Goal: Transaction & Acquisition: Purchase product/service

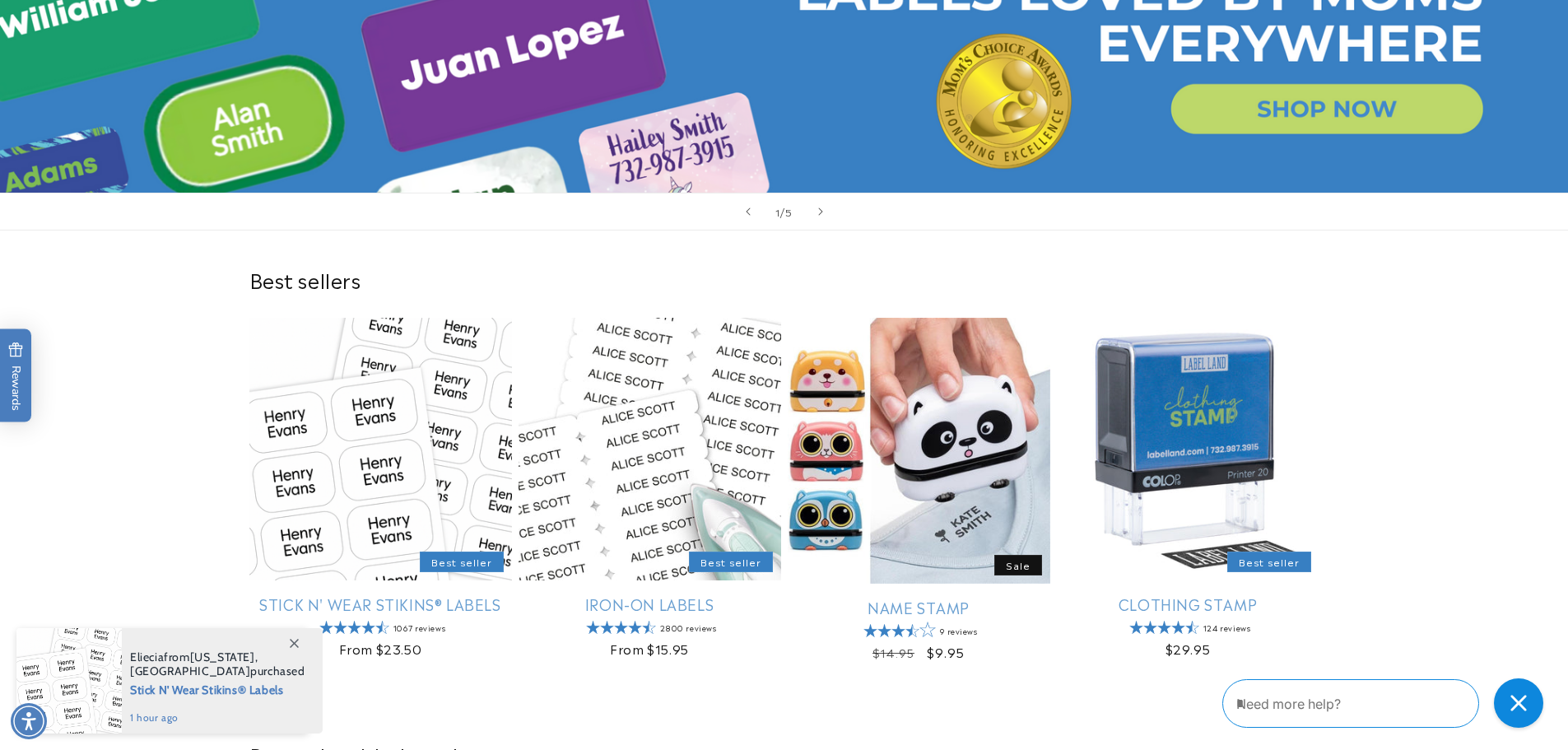
scroll to position [494, 0]
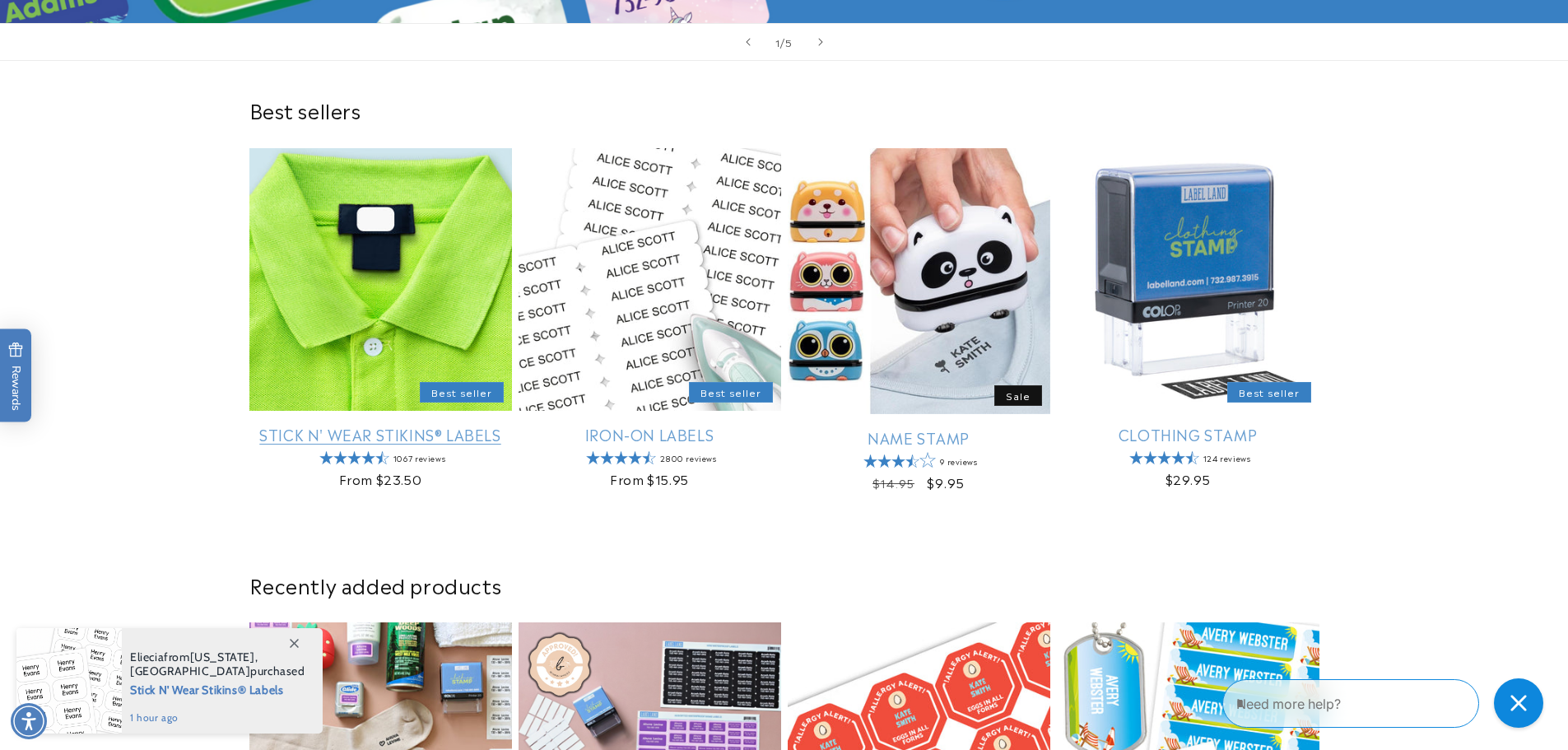
click at [432, 425] on link "Stick N' Wear Stikins® Labels" at bounding box center [380, 434] width 262 height 19
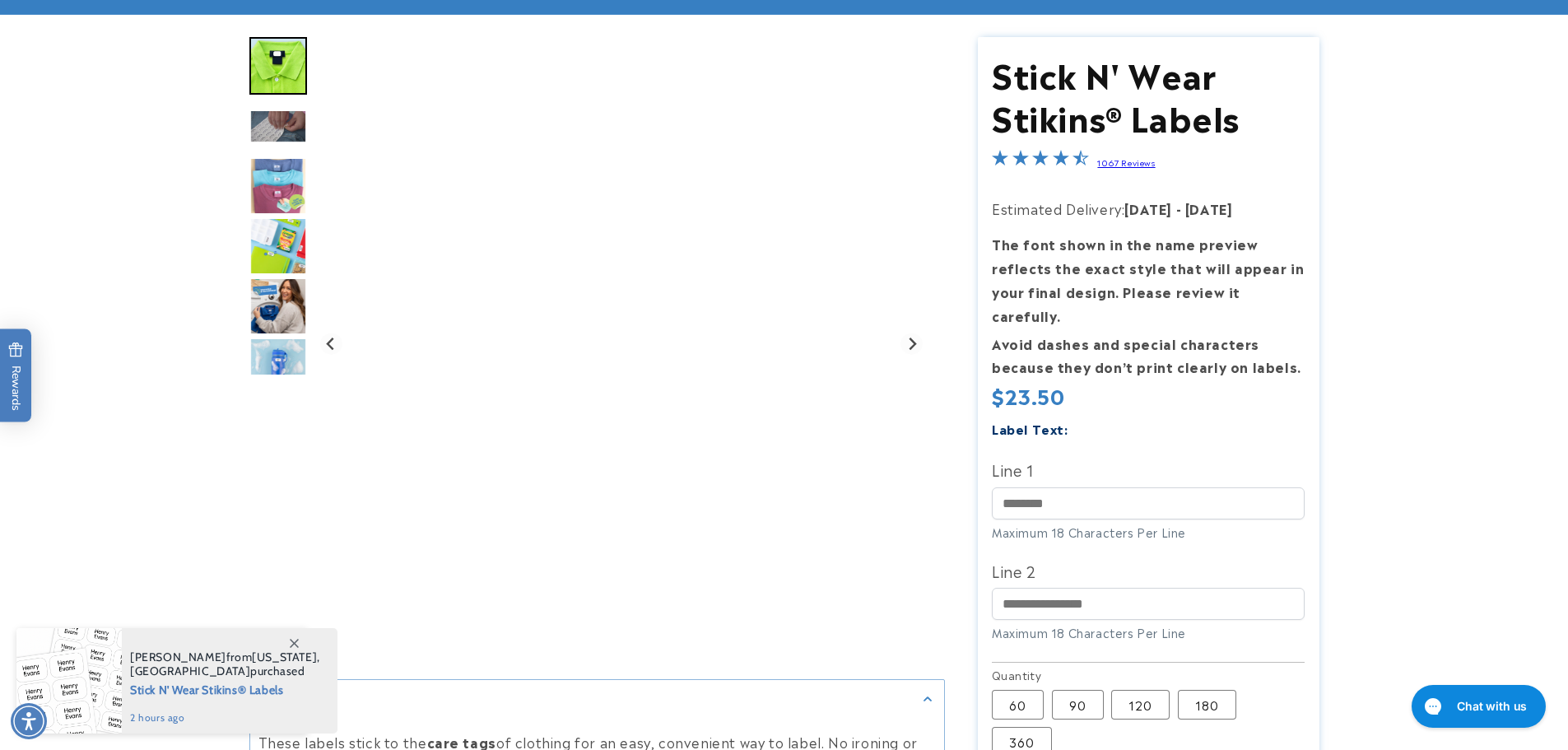
scroll to position [164, 0]
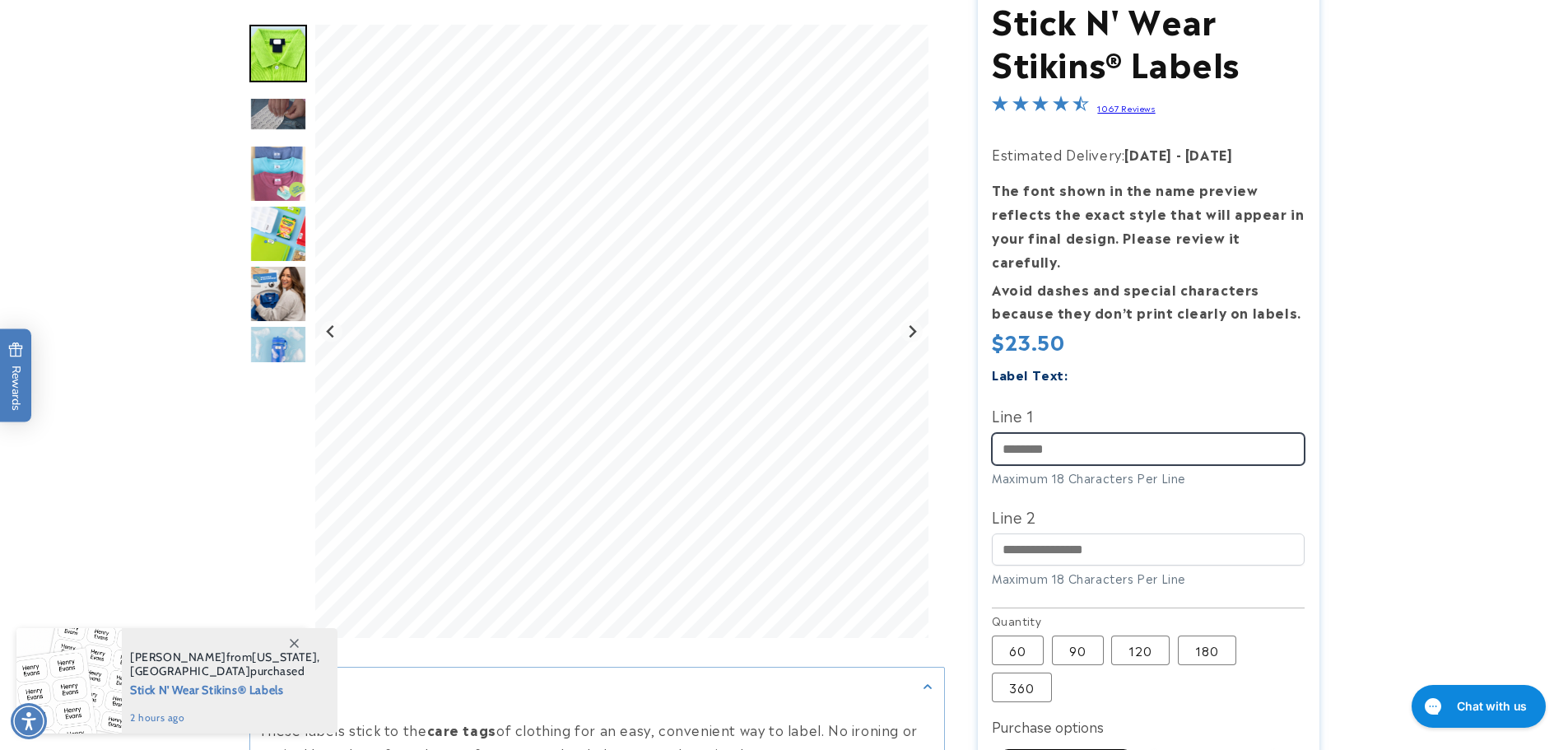
click at [1035, 433] on input "Line 1" at bounding box center [1148, 449] width 313 height 32
type input "**********"
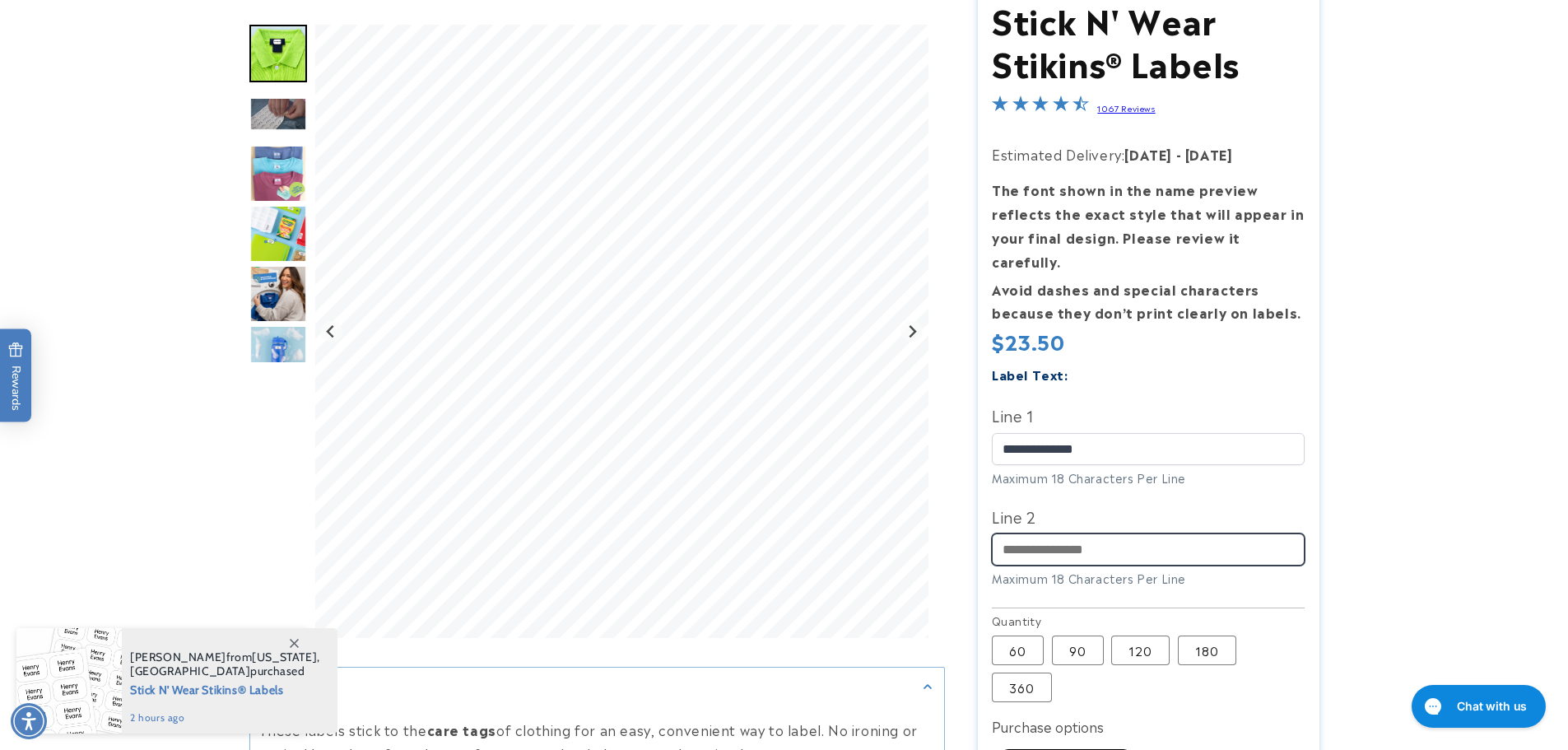
click at [1048, 533] on input "Line 2" at bounding box center [1148, 549] width 313 height 32
type input "**********"
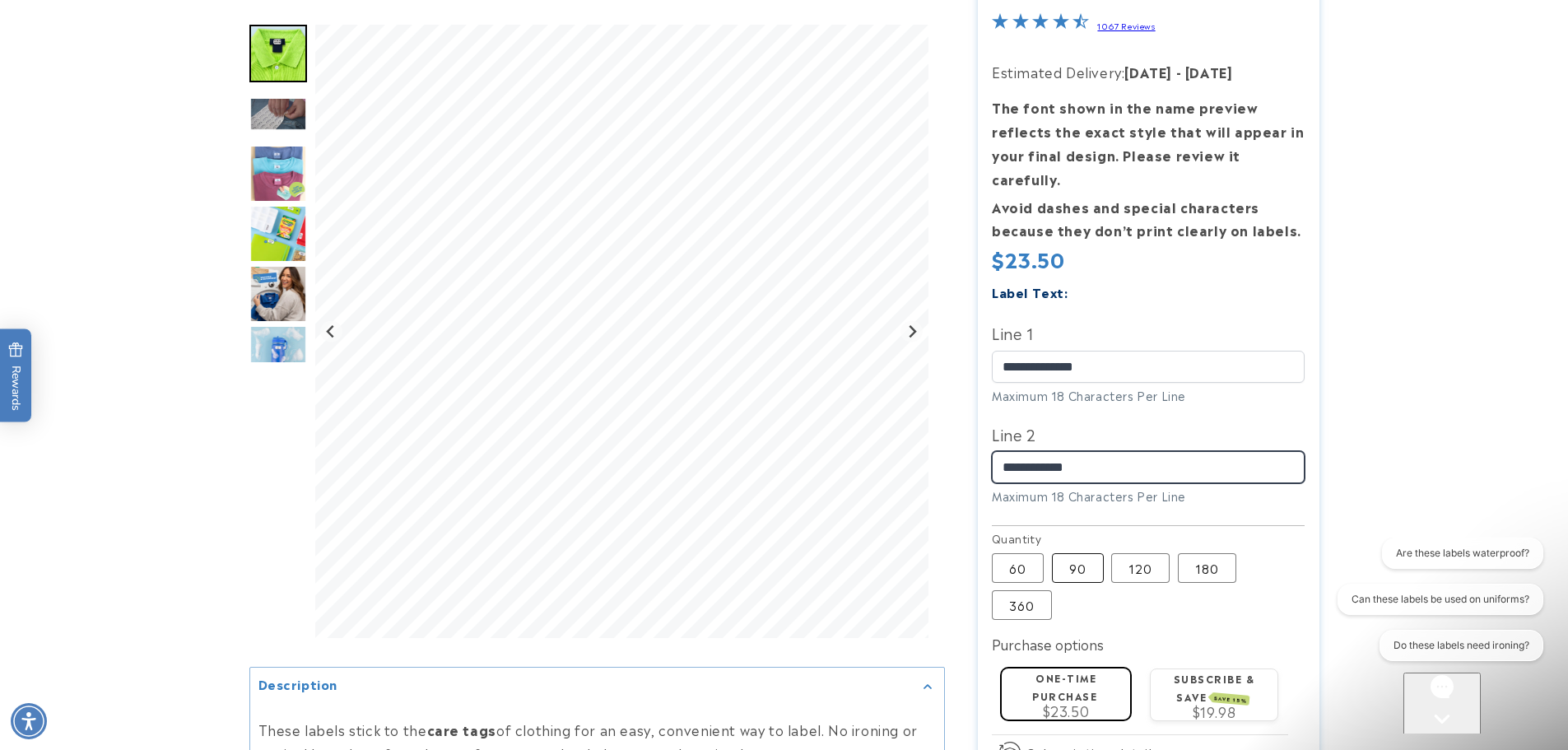
scroll to position [0, 0]
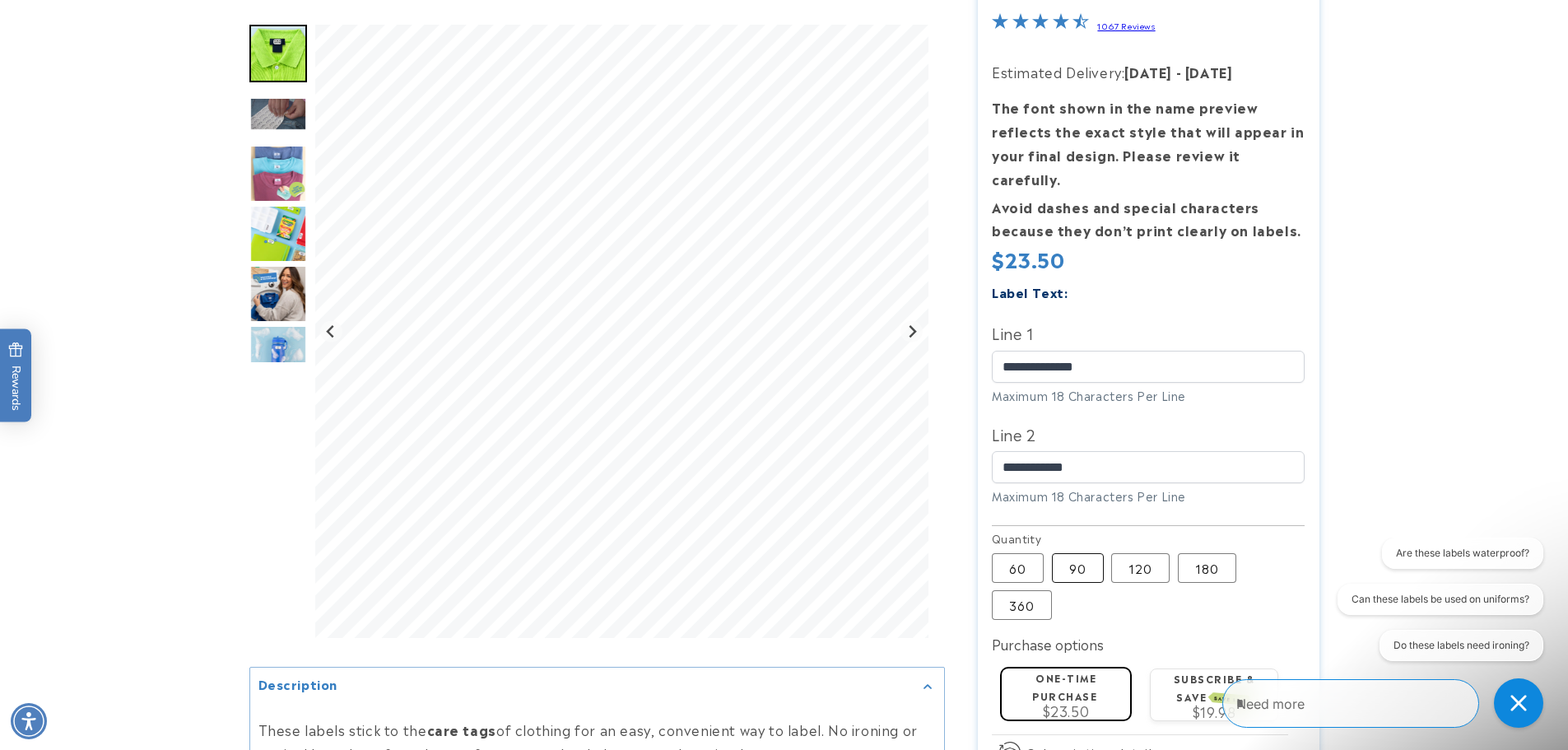
click at [1080, 553] on label "90 Variant sold out or unavailable" at bounding box center [1078, 568] width 52 height 29
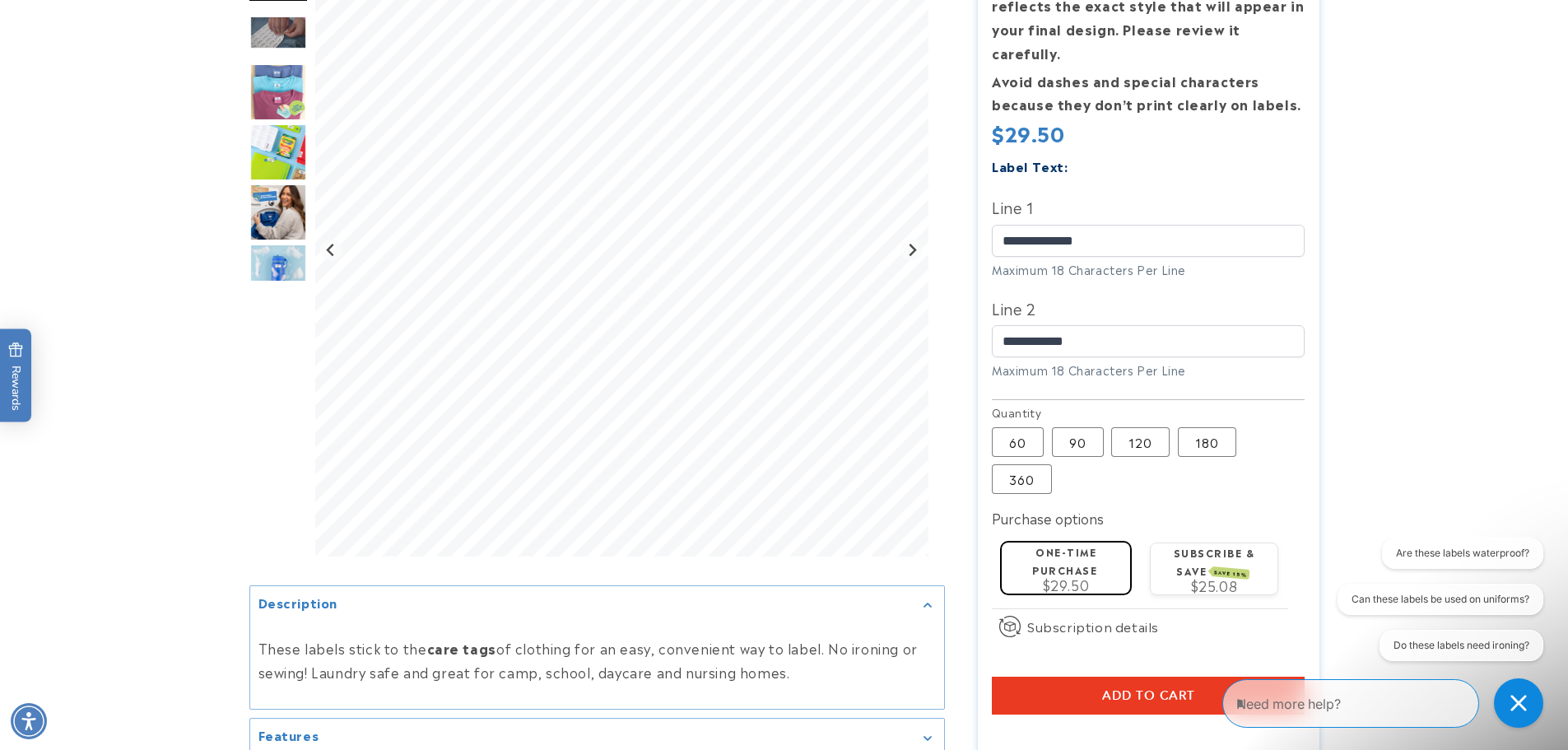
scroll to position [494, 0]
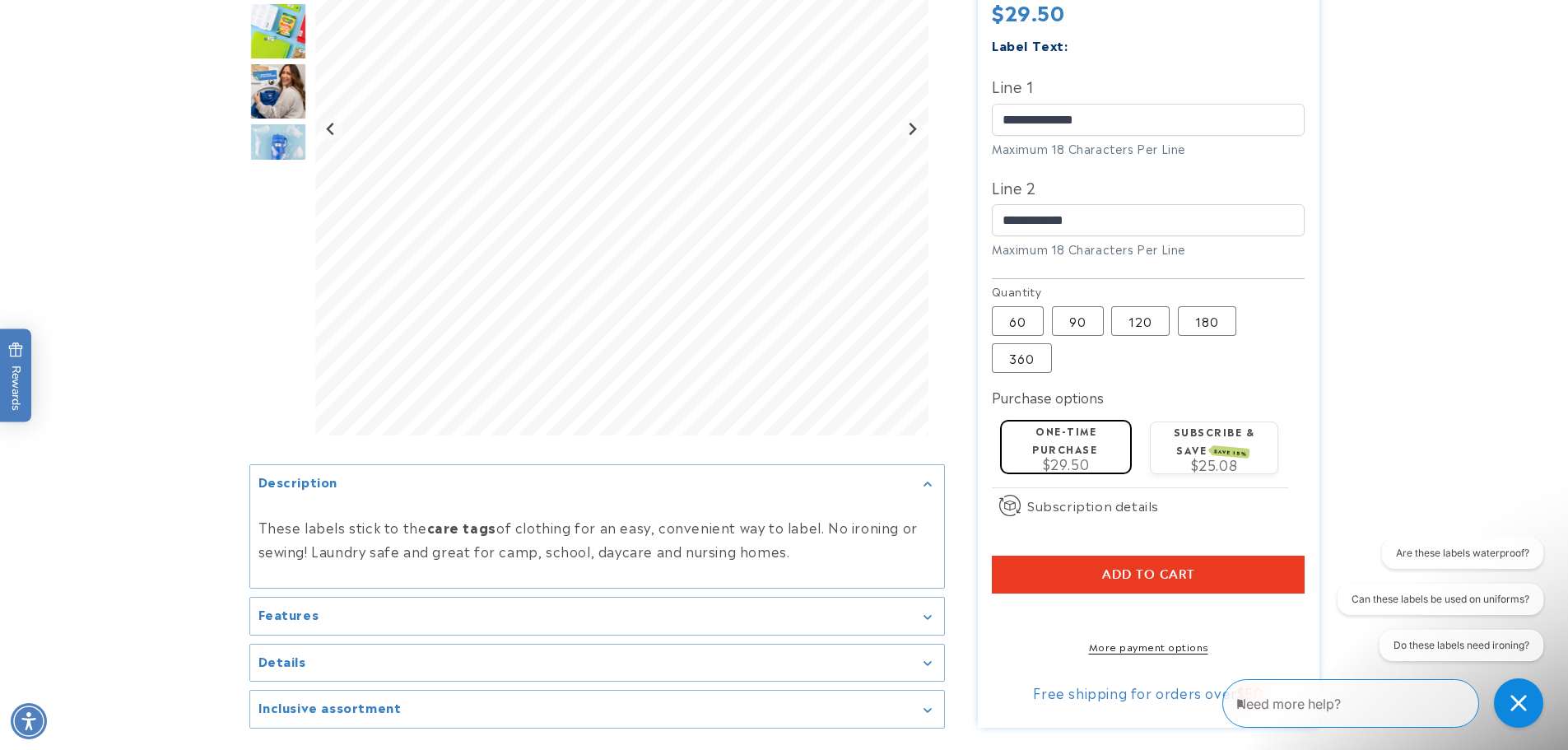
click at [1076, 423] on label "One-time purchase" at bounding box center [1065, 439] width 65 height 32
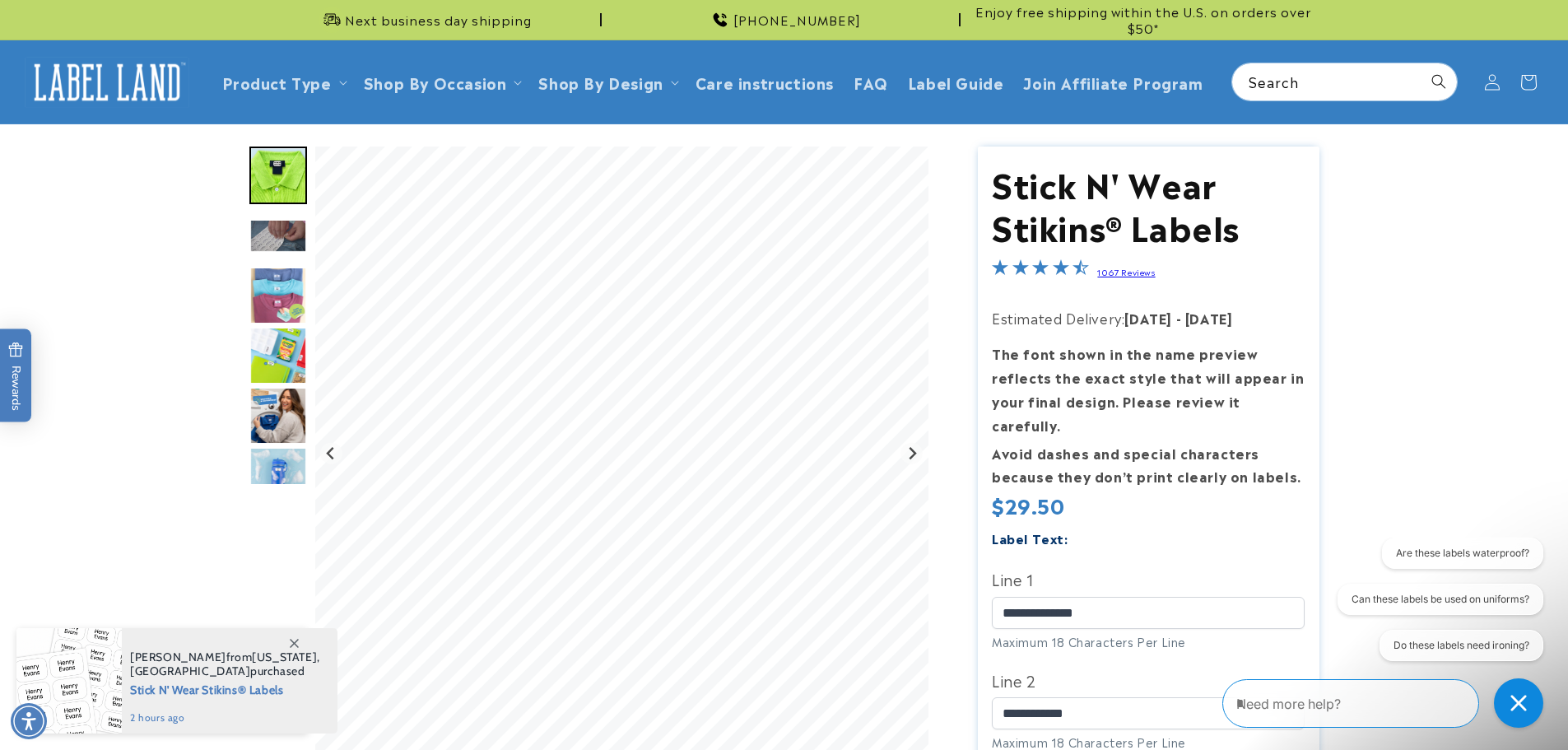
scroll to position [0, 0]
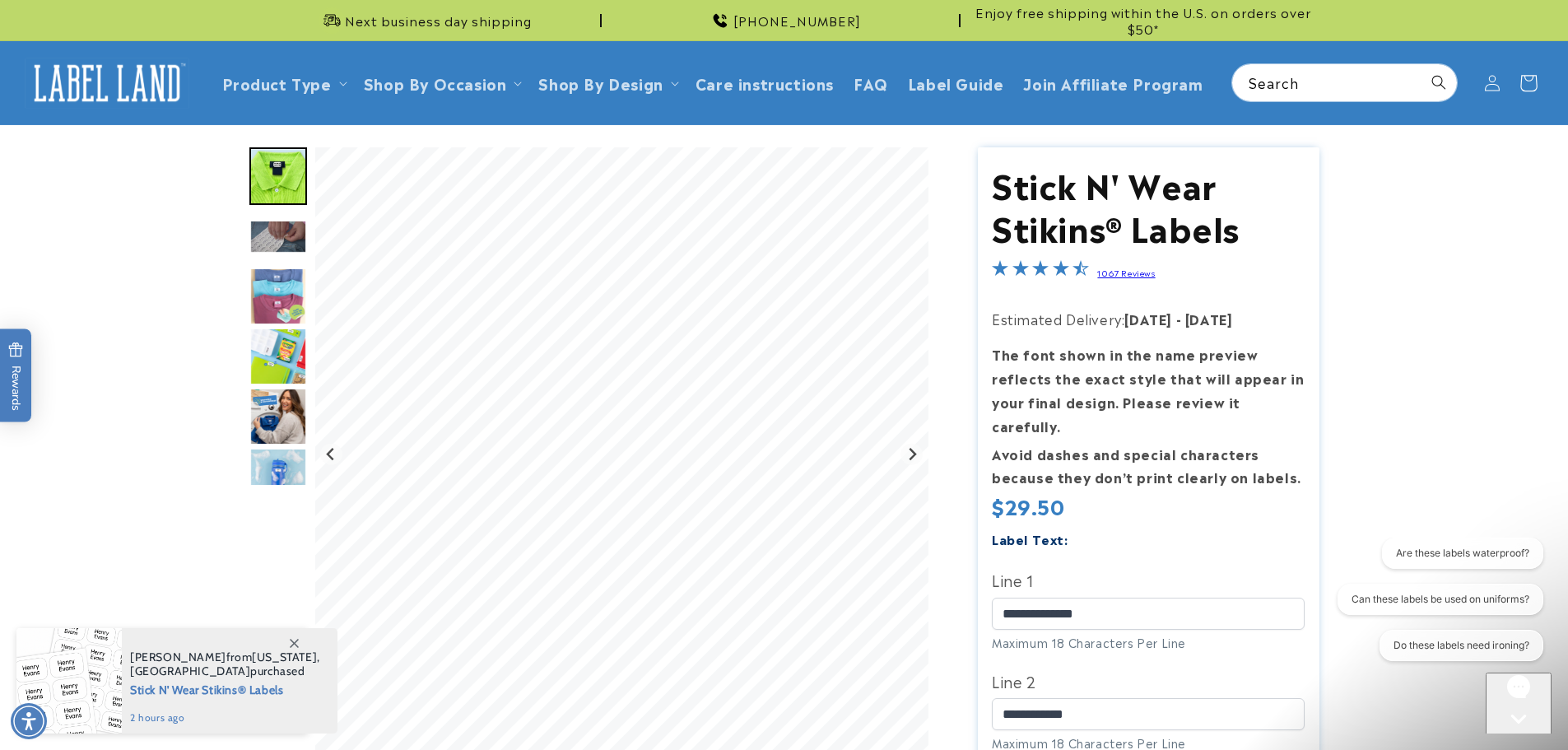
click at [1527, 86] on icon at bounding box center [1528, 83] width 39 height 39
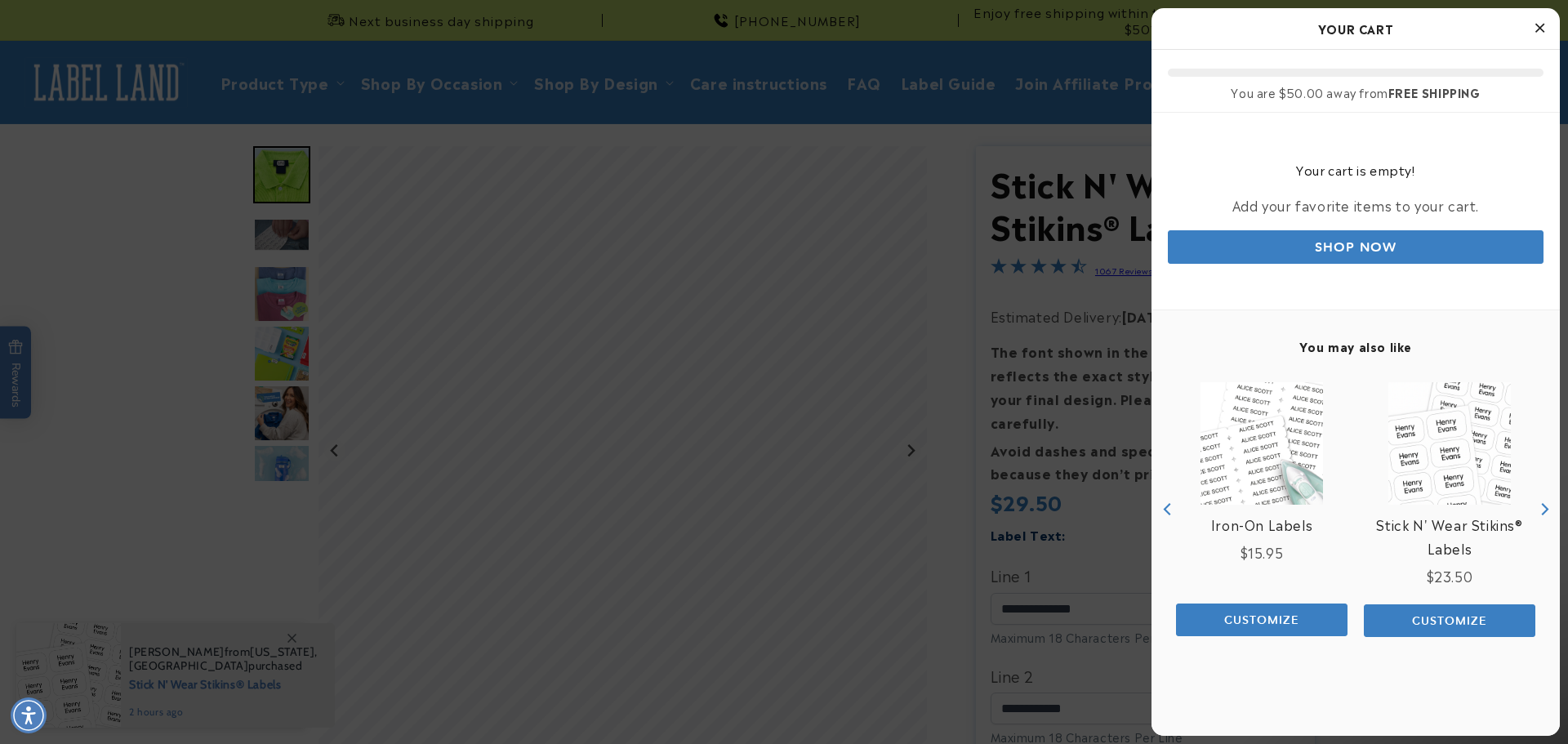
click at [901, 248] on div at bounding box center [784, 372] width 1568 height 744
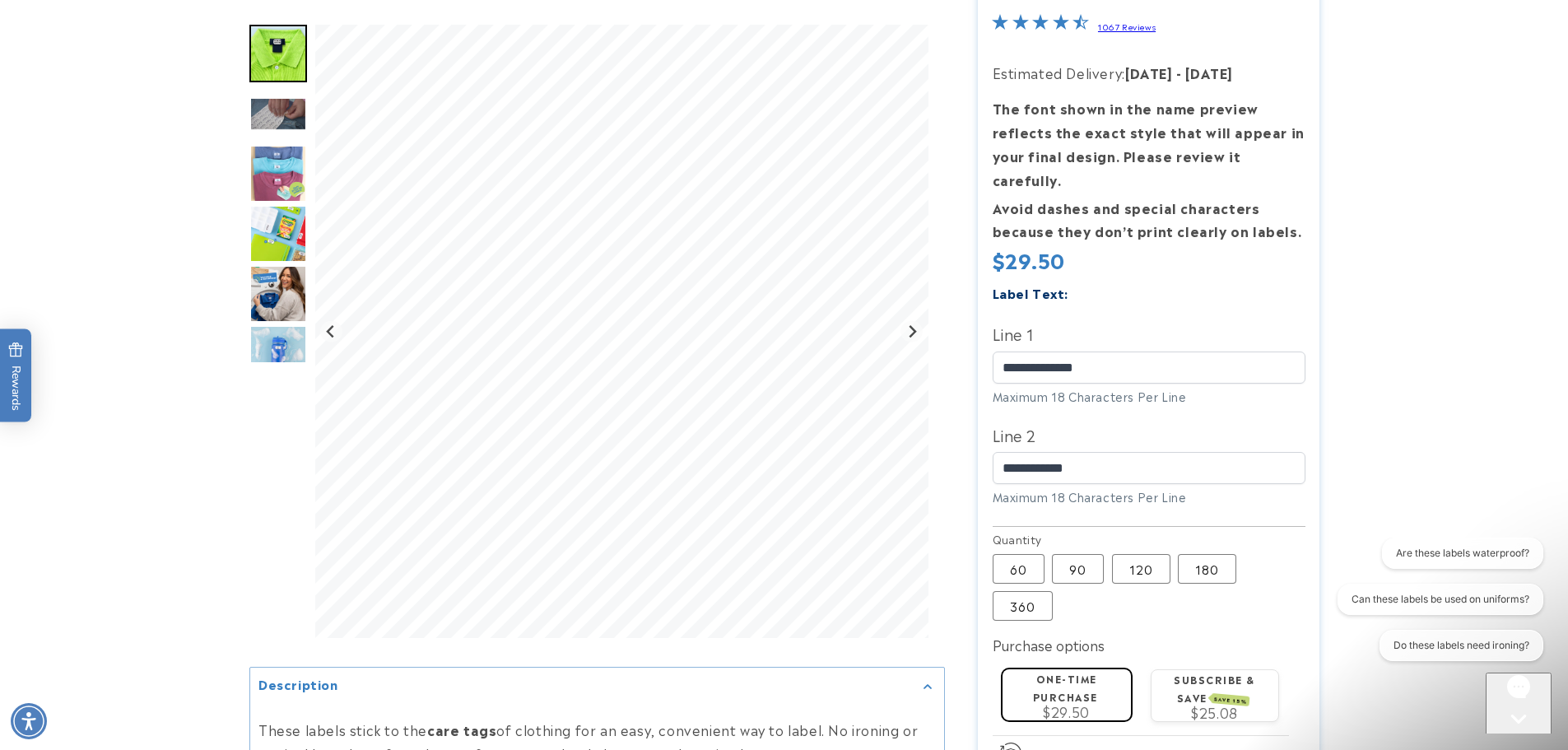
scroll to position [247, 0]
click at [1076, 673] on label "One-time purchase" at bounding box center [1065, 685] width 65 height 32
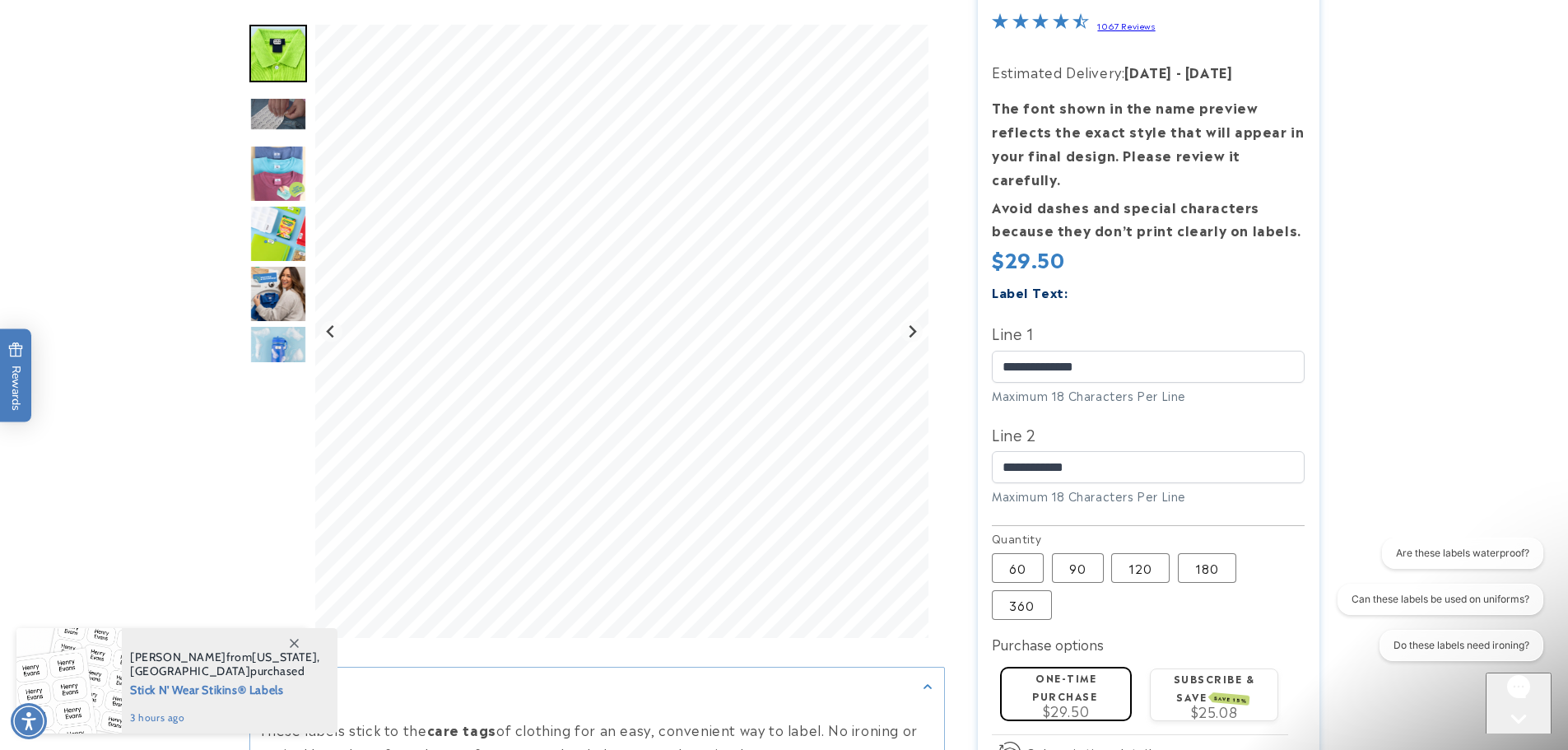
click at [1081, 668] on div "One-time purchase $29.50" at bounding box center [1066, 692] width 115 height 48
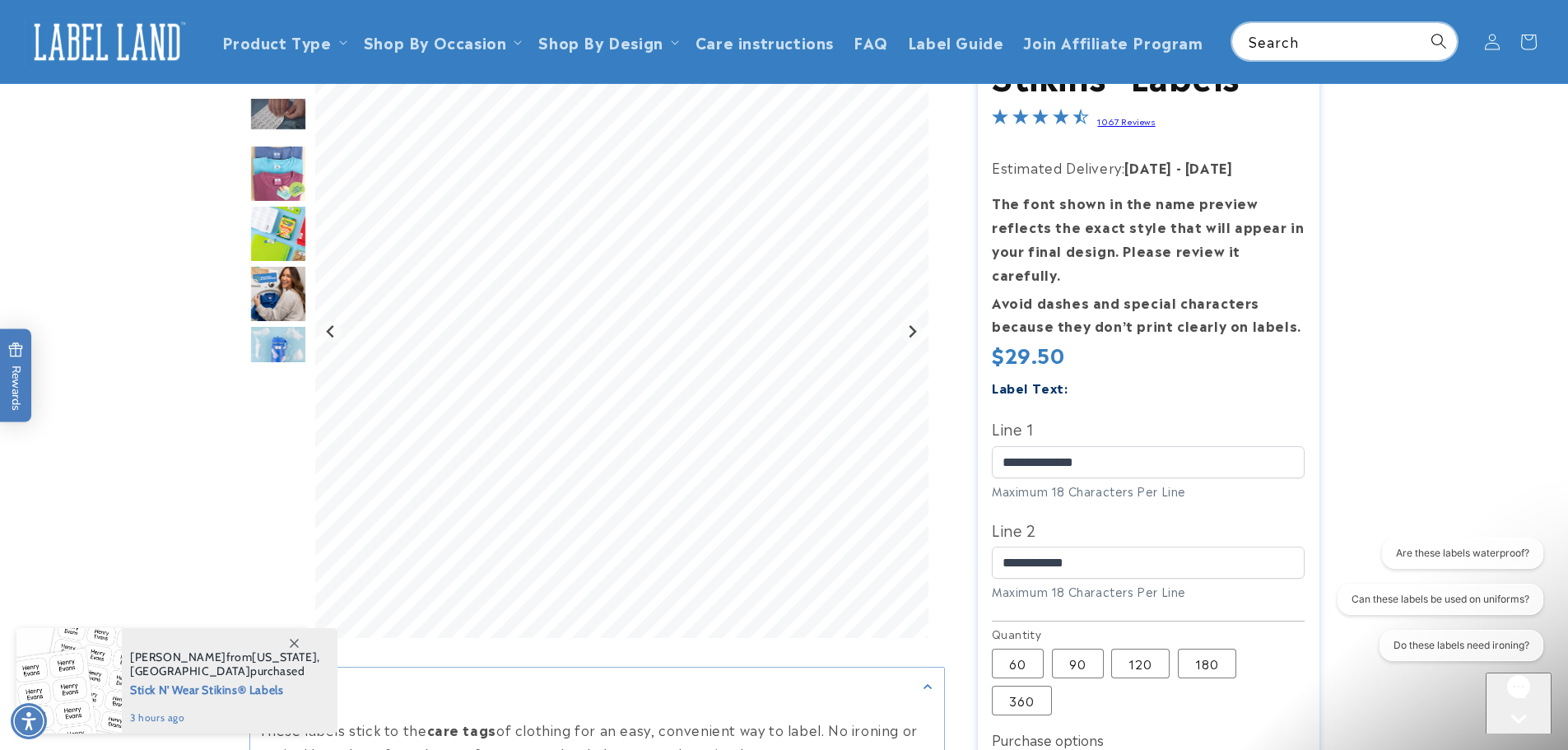
scroll to position [0, 0]
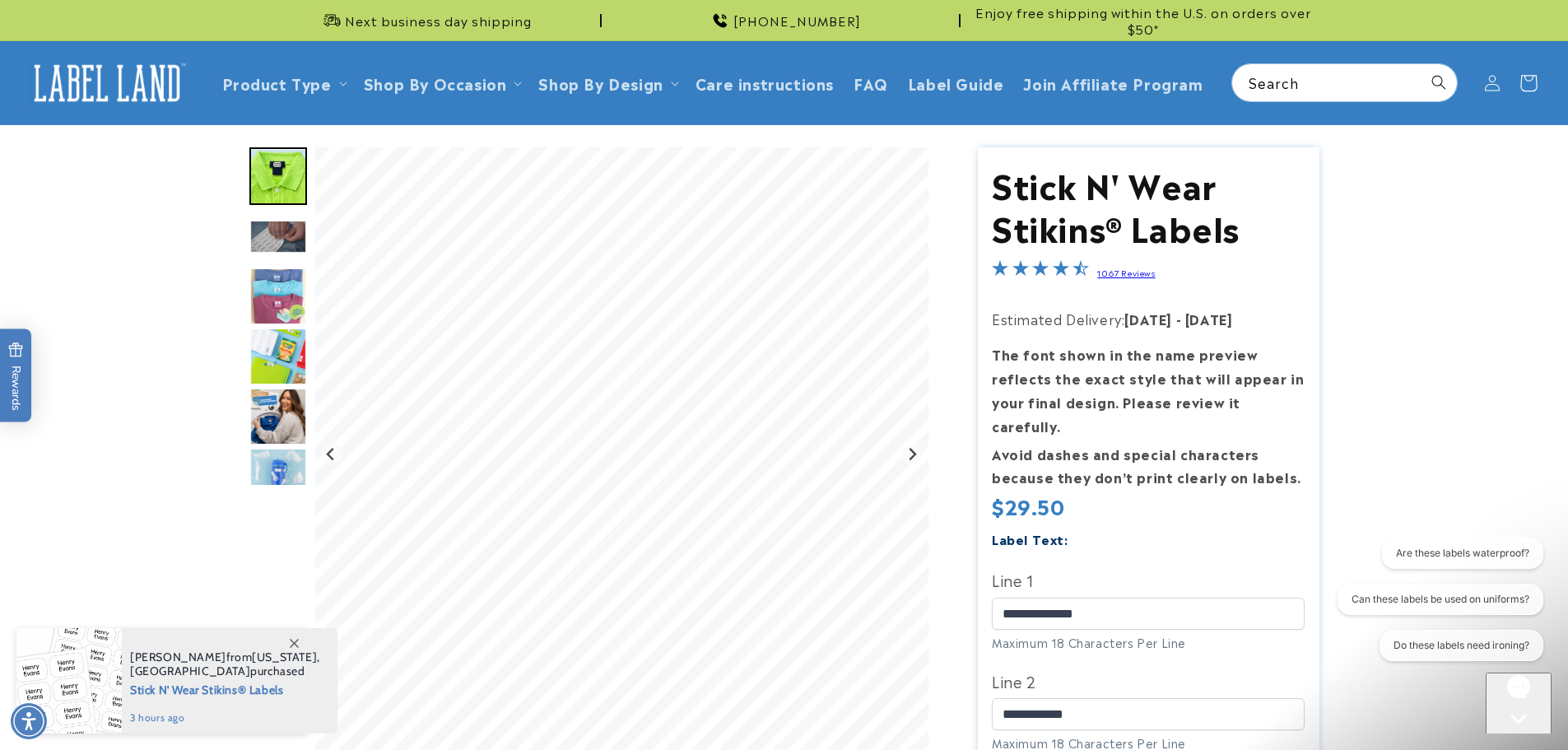
click at [1524, 83] on icon at bounding box center [1528, 83] width 39 height 39
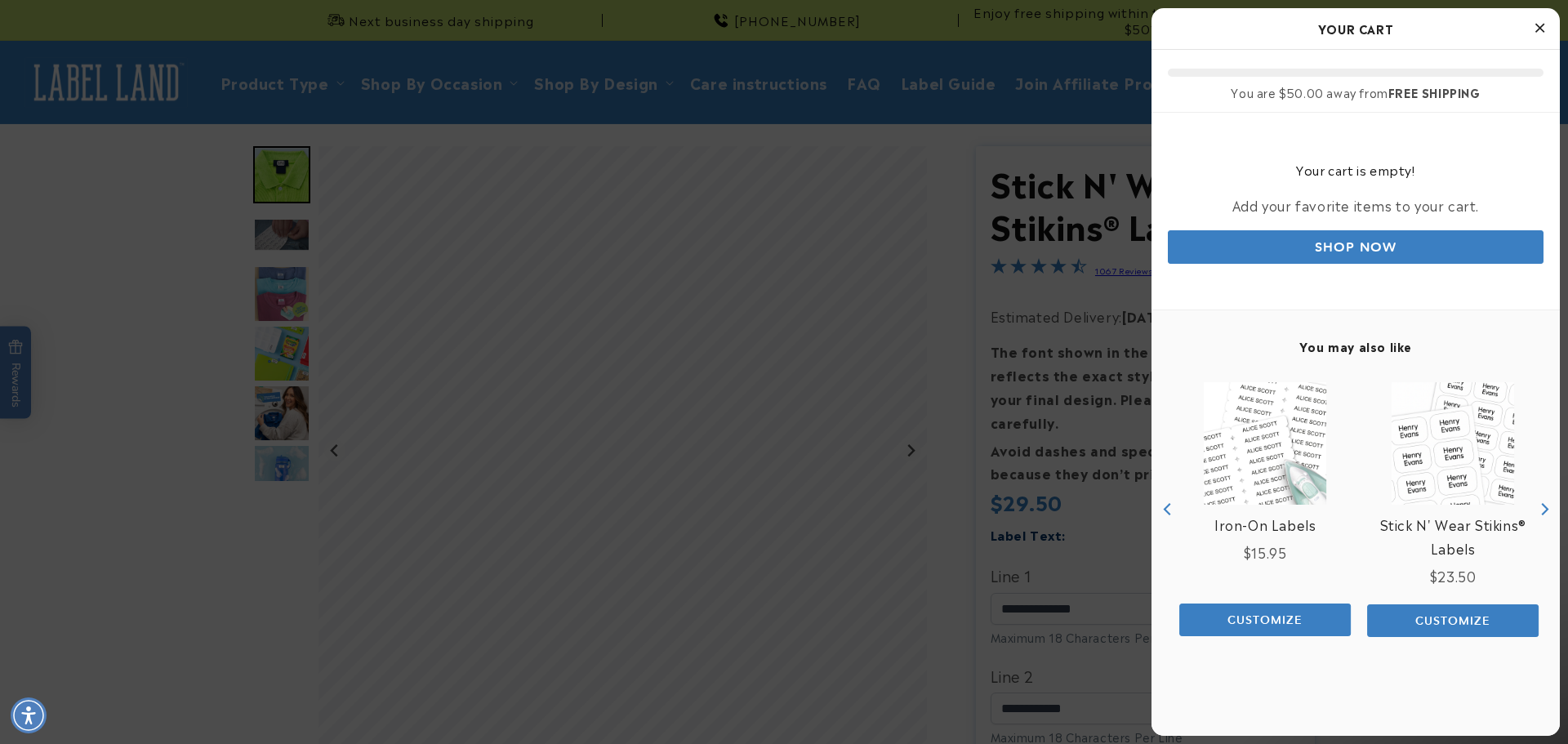
click at [1418, 613] on span "Customize" at bounding box center [1453, 620] width 75 height 15
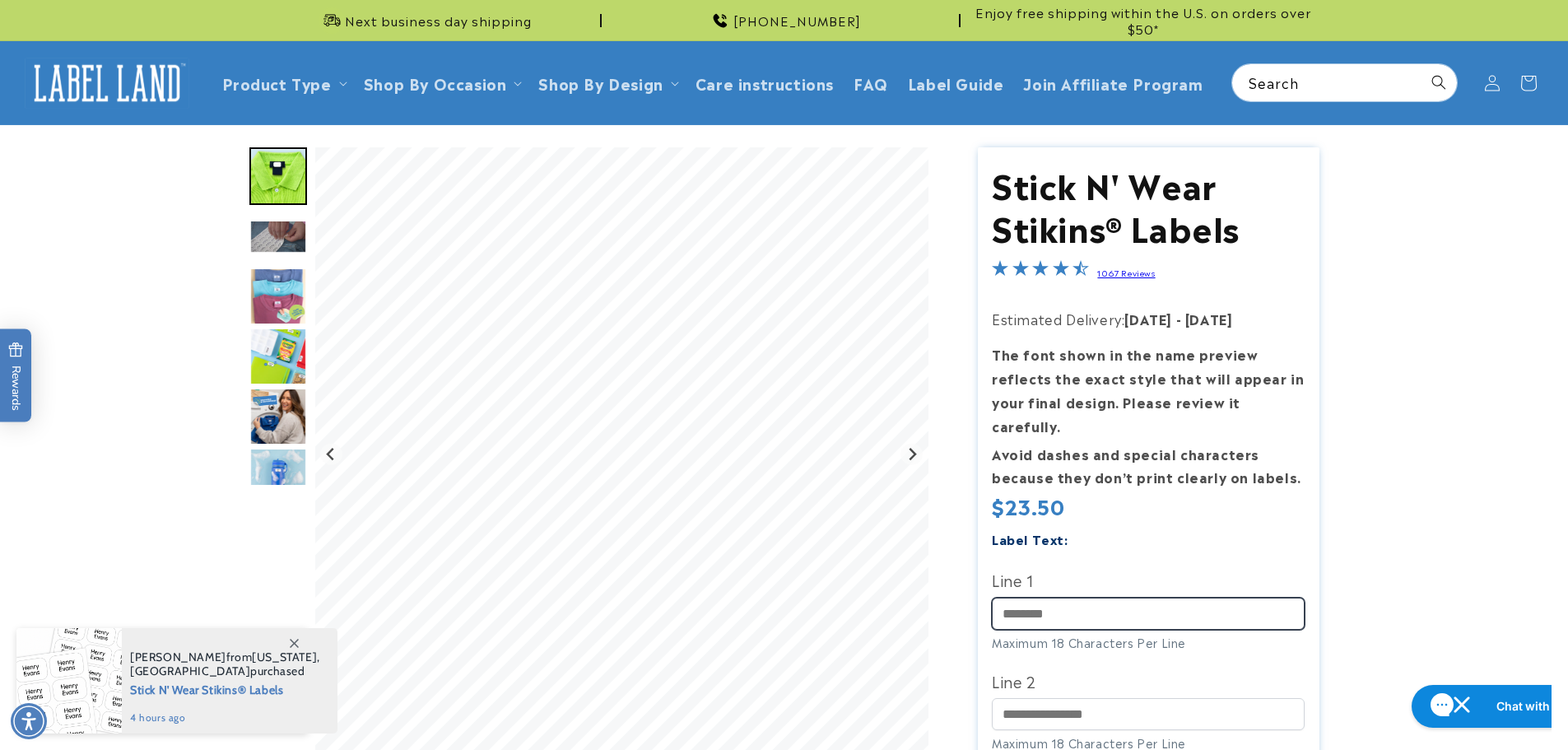
click at [1033, 598] on input "Line 1" at bounding box center [1148, 613] width 313 height 32
type input "**********"
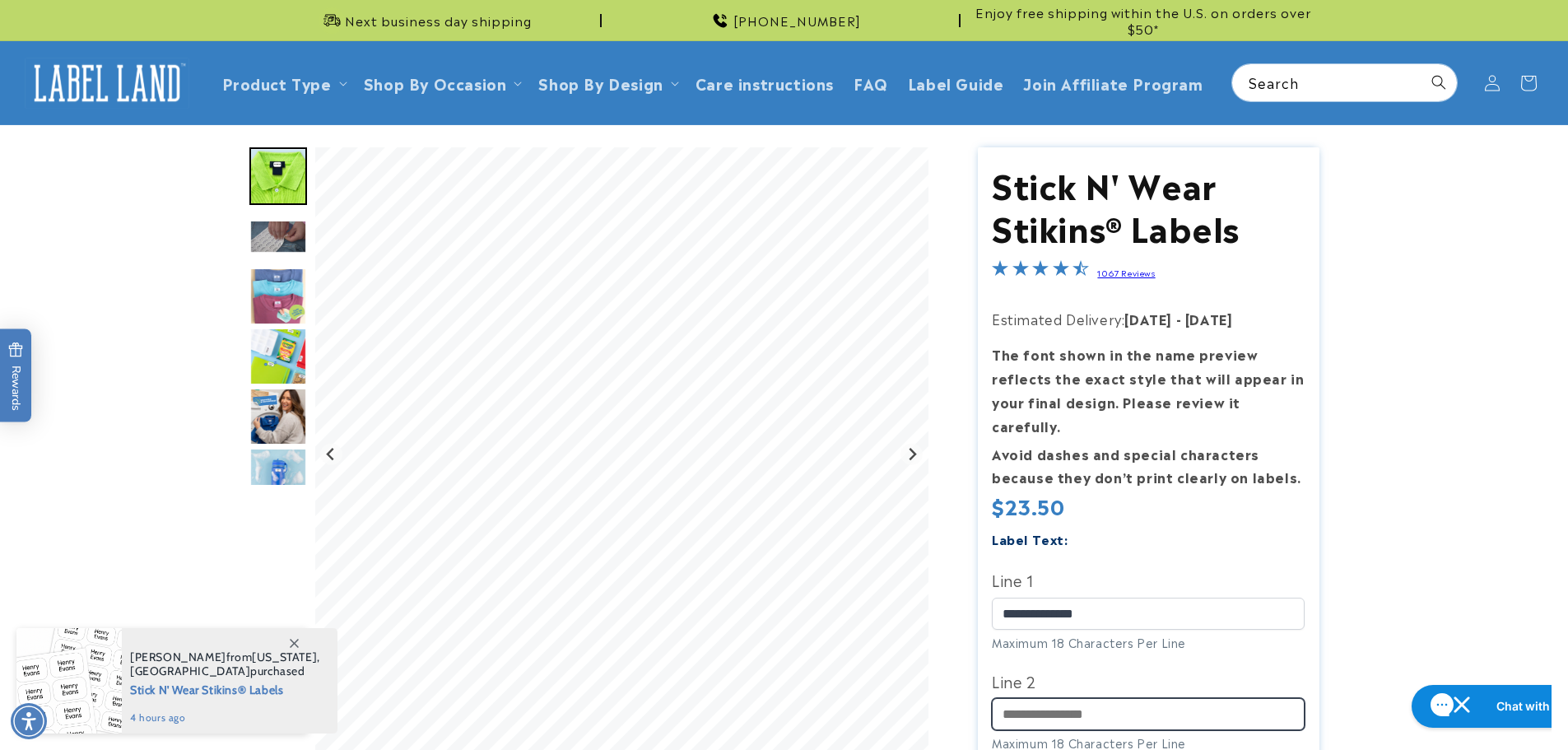
click at [1055, 698] on input "Line 2" at bounding box center [1148, 714] width 313 height 32
type input "**********"
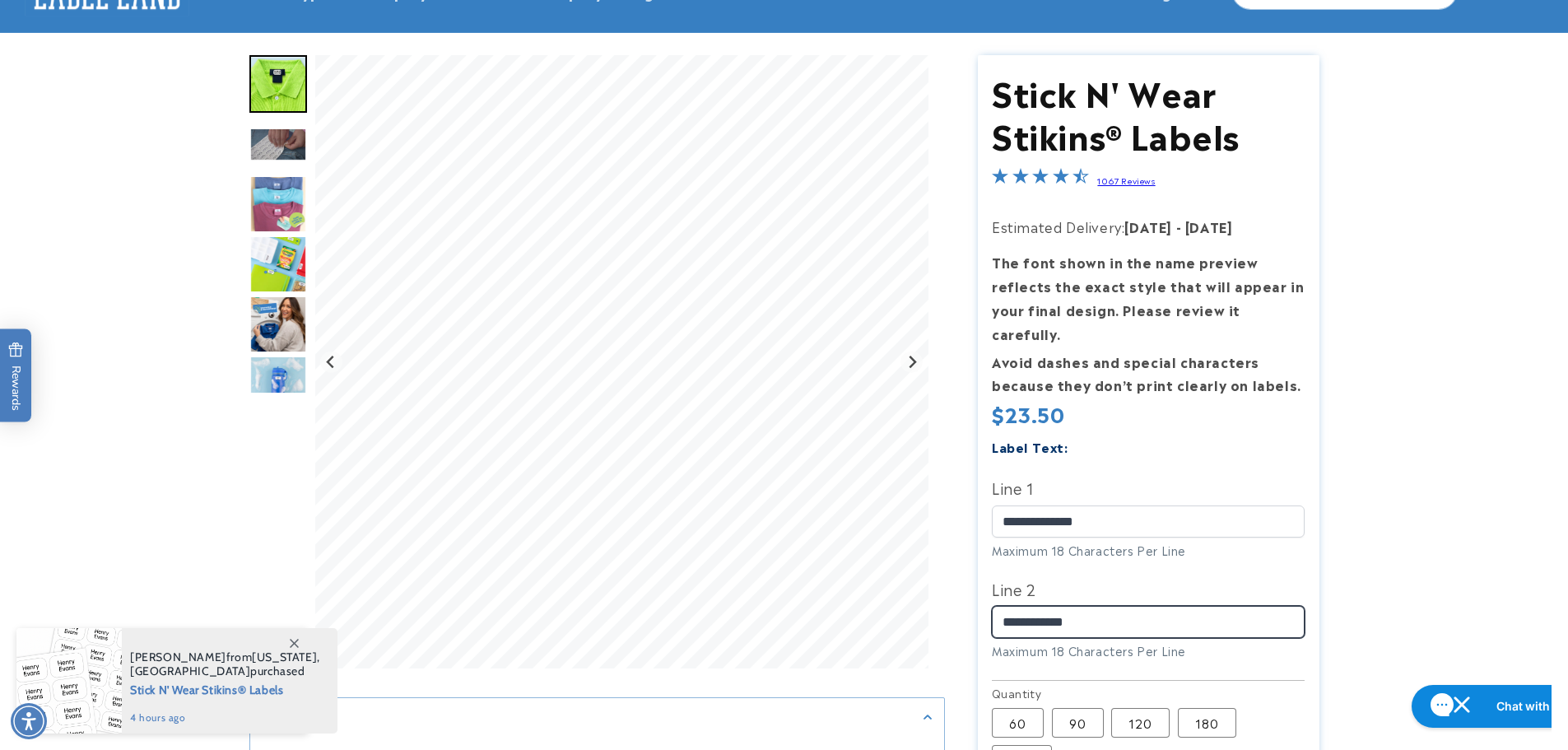
scroll to position [247, 0]
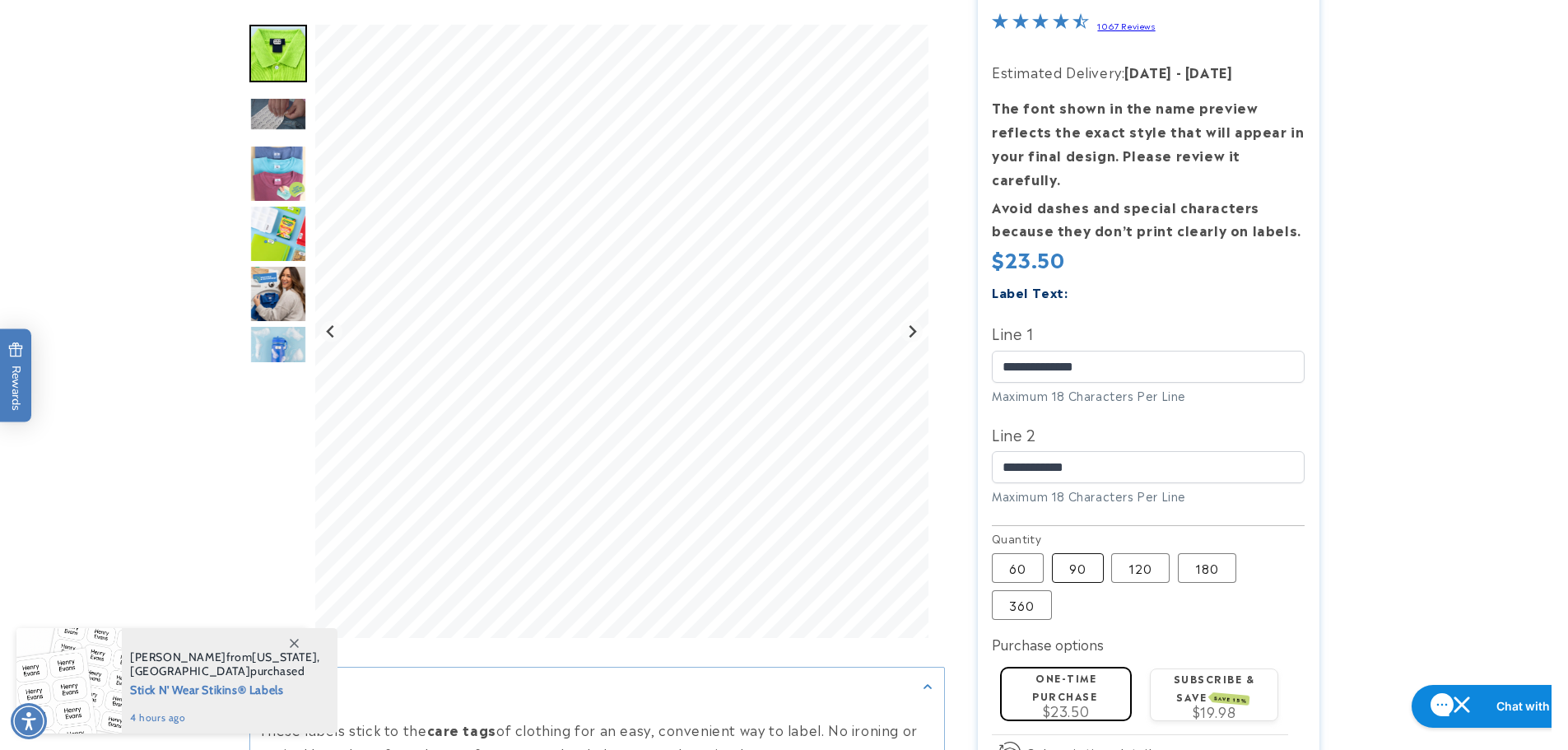
click at [1071, 553] on label "90 Variant sold out or unavailable" at bounding box center [1078, 568] width 52 height 29
click at [1077, 677] on label "One-time purchase" at bounding box center [1065, 685] width 65 height 32
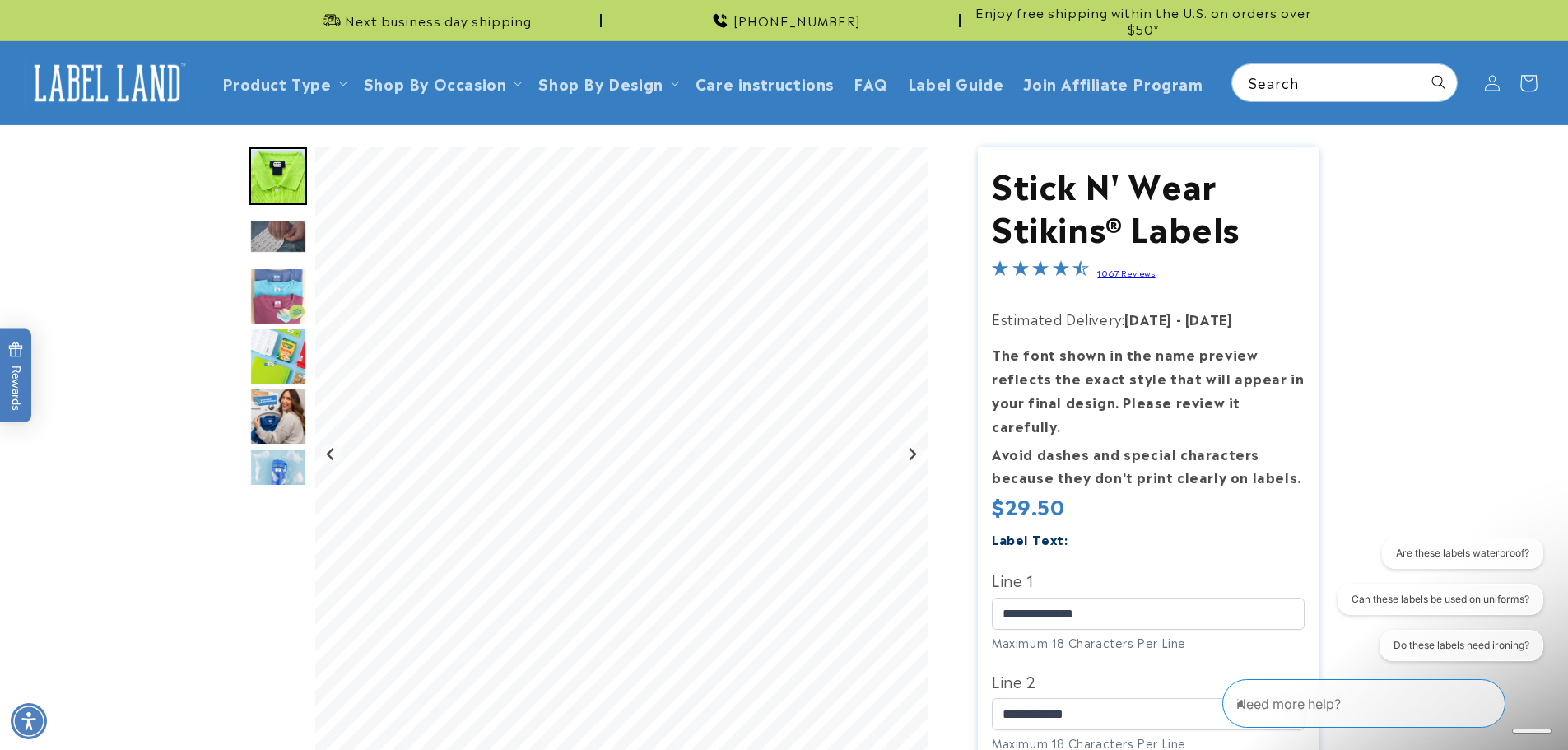
click at [1530, 86] on icon at bounding box center [1528, 83] width 39 height 39
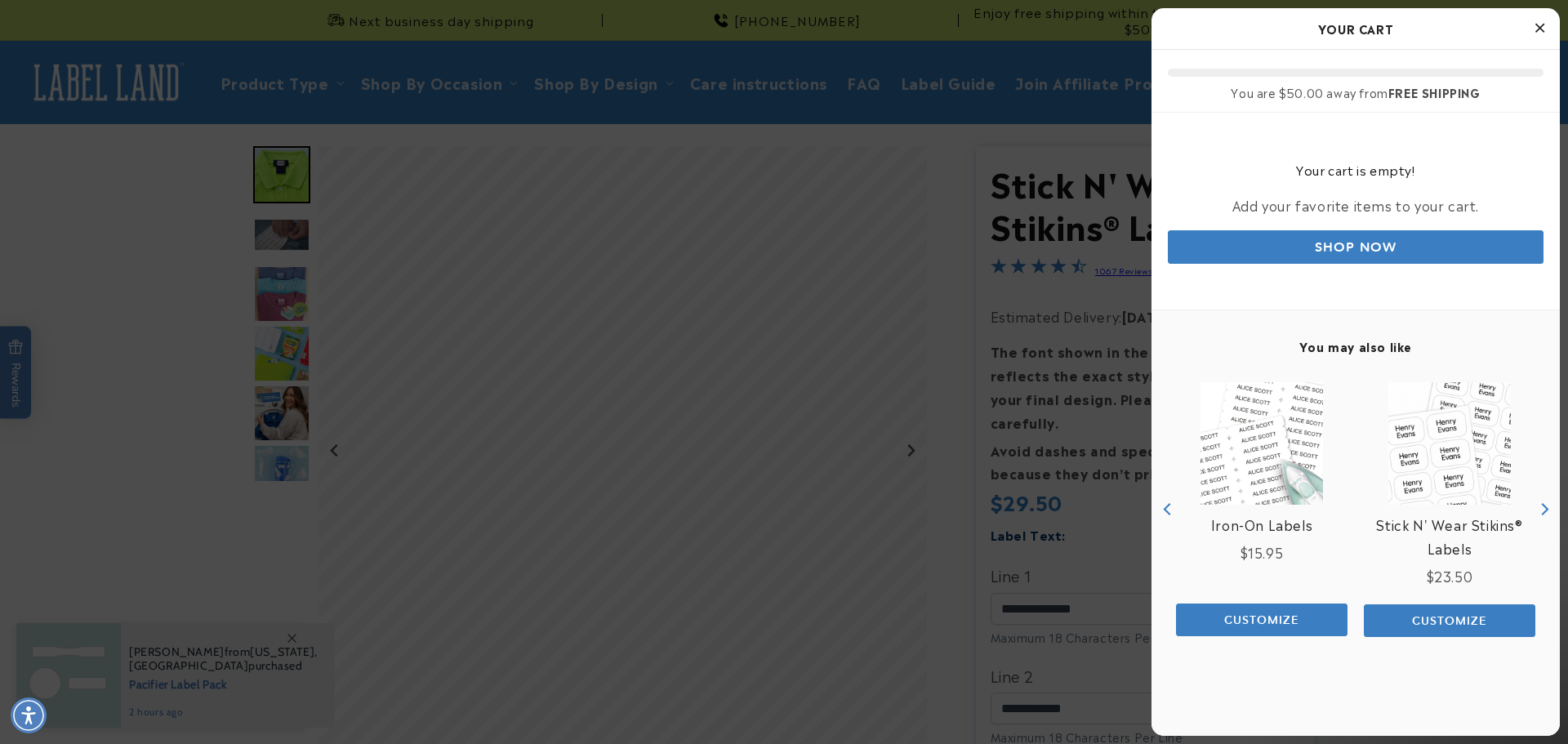
click at [1364, 246] on link "Shop Now" at bounding box center [1356, 247] width 375 height 33
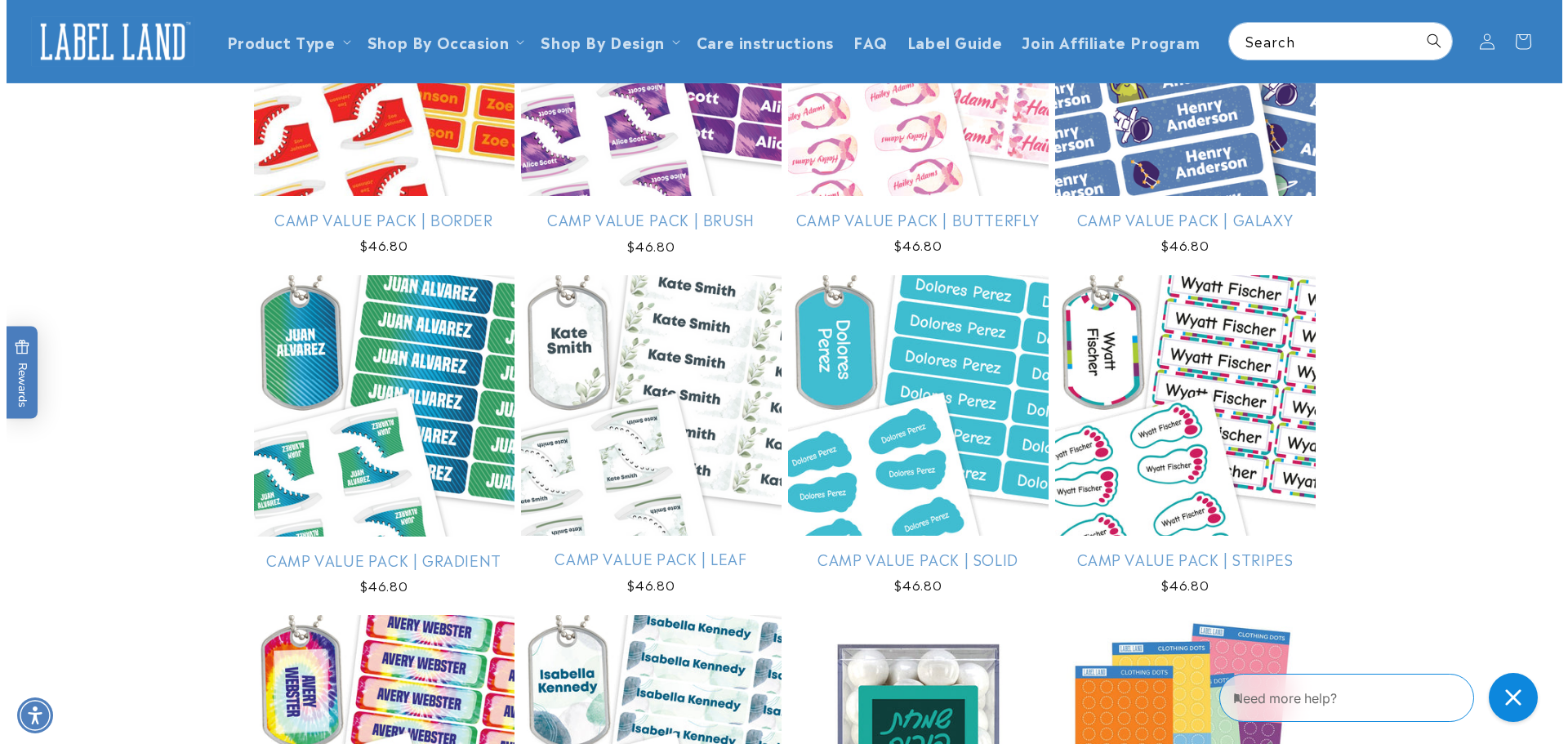
scroll to position [2124, 0]
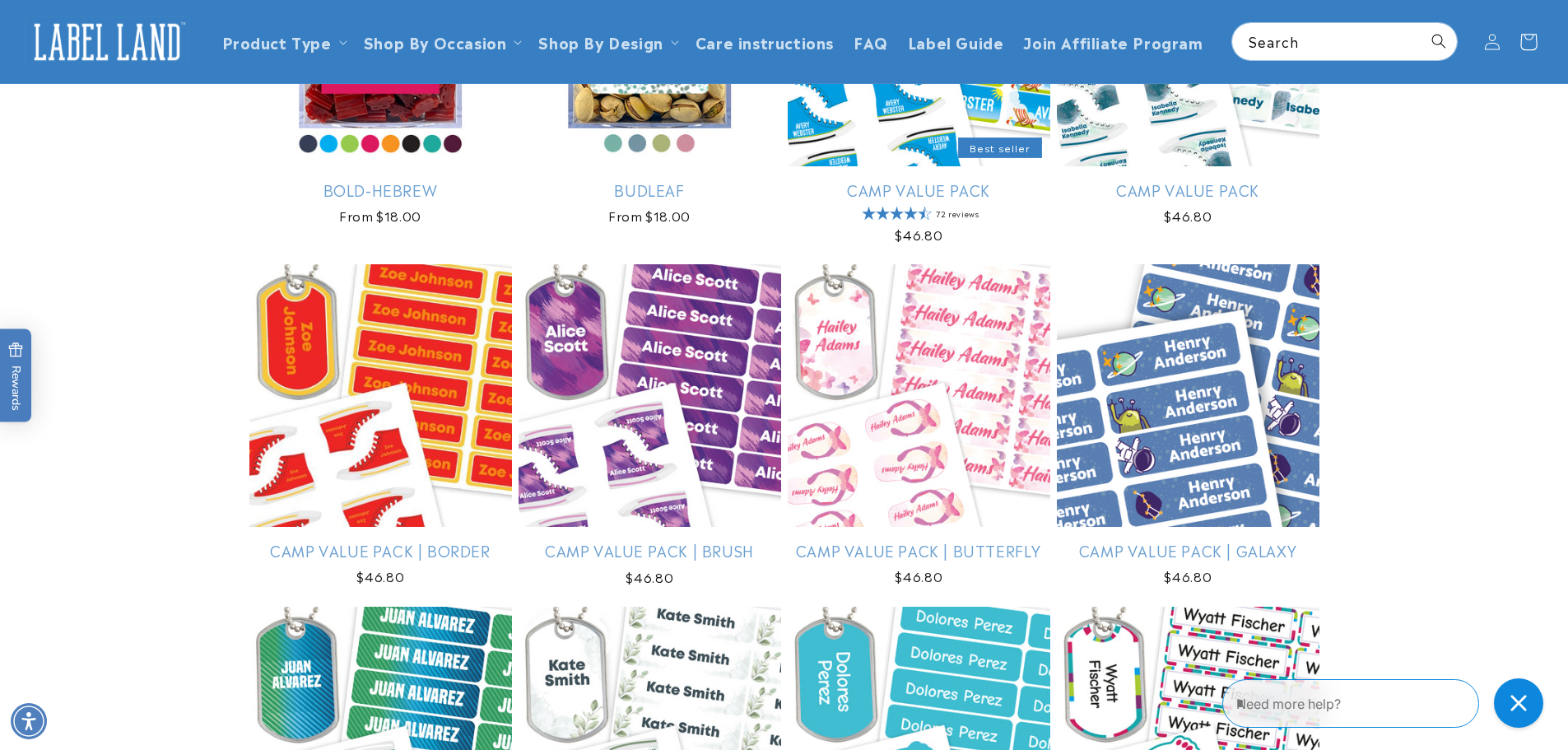
click at [1528, 40] on icon at bounding box center [1528, 41] width 39 height 39
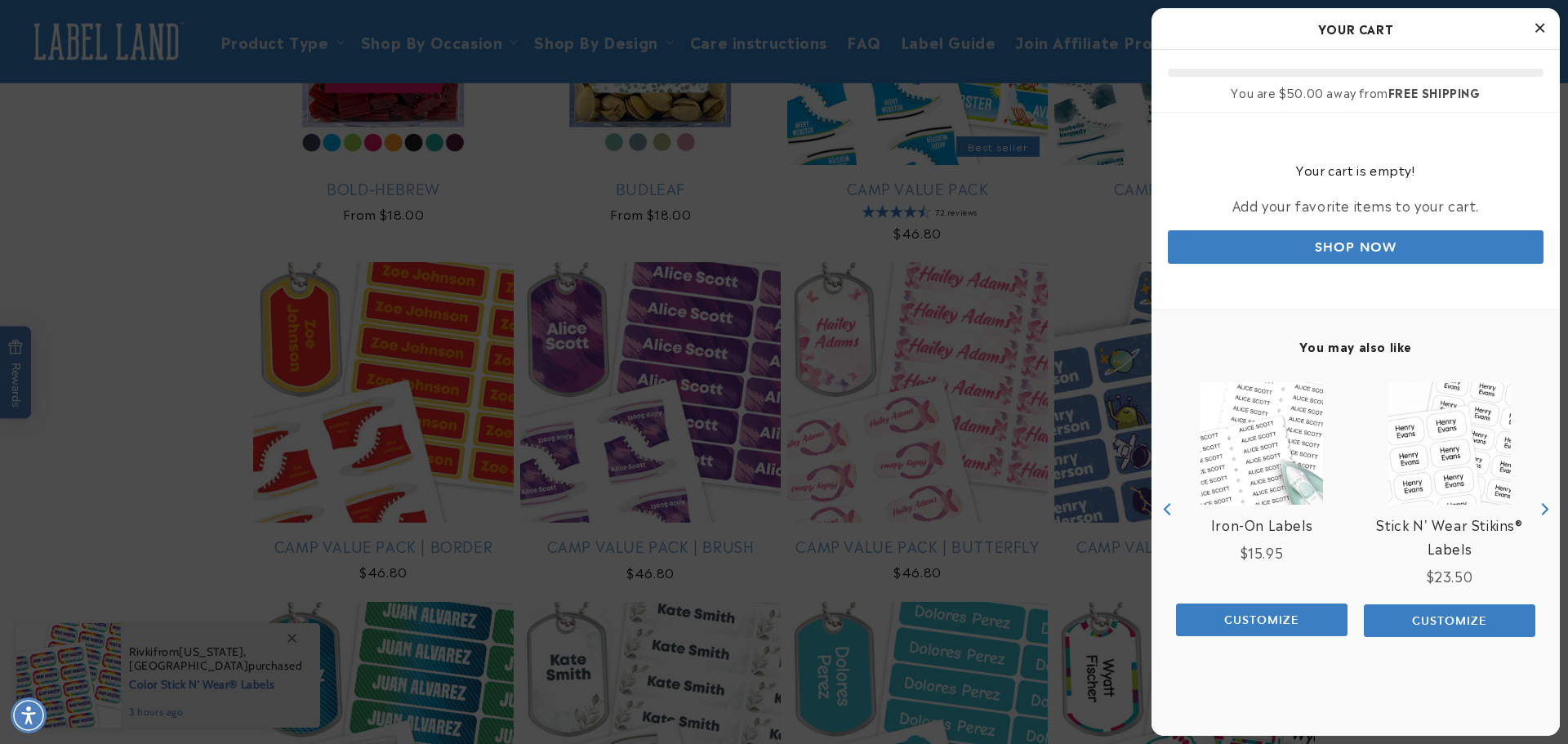
click at [1392, 253] on link "Shop Now" at bounding box center [1356, 247] width 375 height 33
